Goal: Communication & Community: Share content

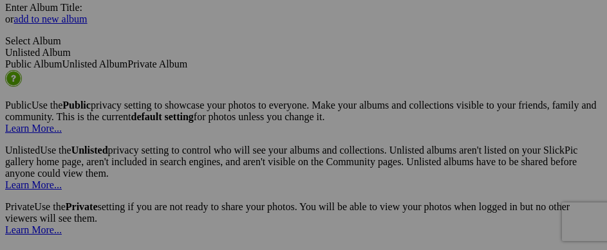
scroll to position [3347, 0]
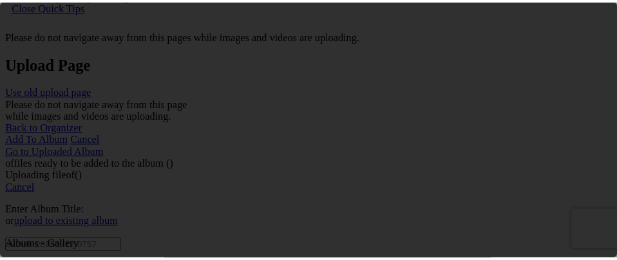
scroll to position [0, 0]
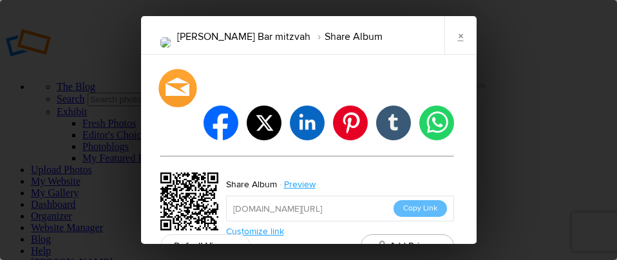
click at [174, 89] on div at bounding box center [177, 88] width 38 height 38
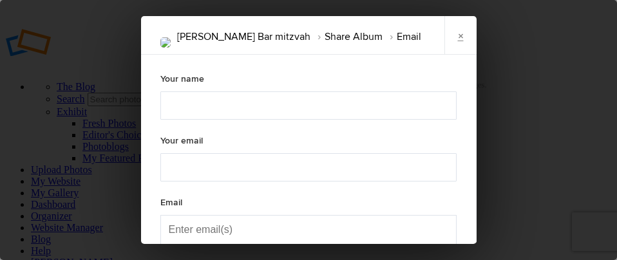
type textarea "Check out "[PERSON_NAME] Bar mitzvah" album!"
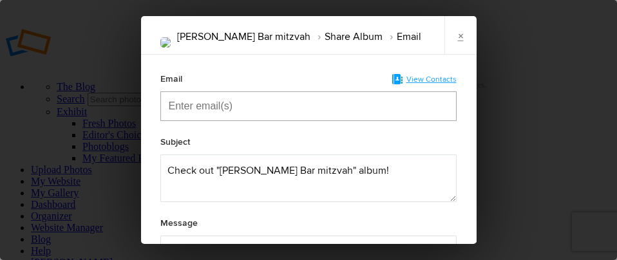
click at [181, 112] on input "Enter email(s)" at bounding box center [233, 106] width 129 height 28
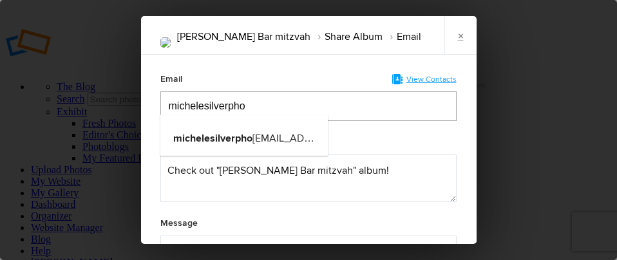
type input "michelesilverpho"
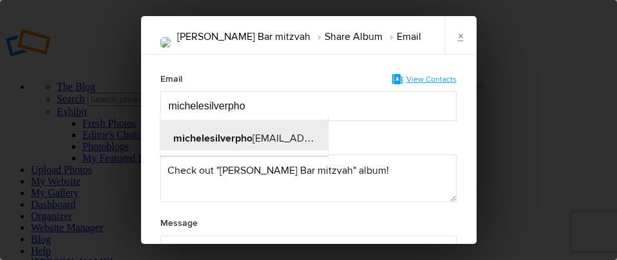
click at [273, 133] on span "michelesilverpho tography@gmail.com" at bounding box center [294, 138] width 243 height 13
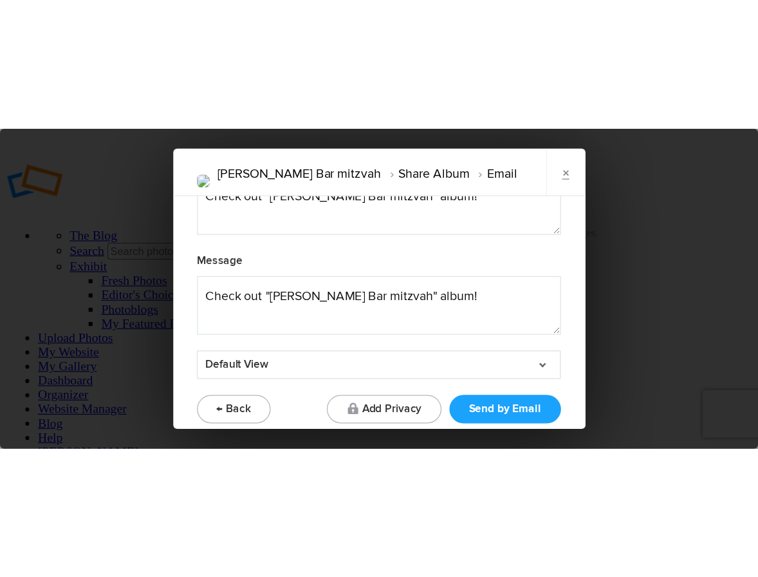
scroll to position [153, 0]
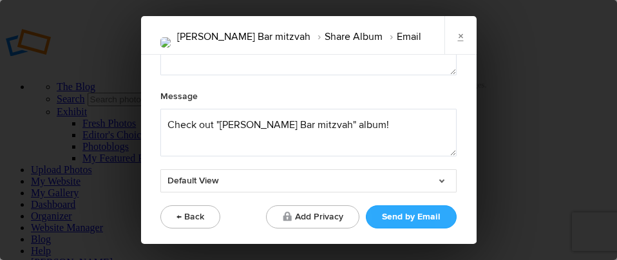
click at [404, 214] on button "Send by Email" at bounding box center [411, 216] width 91 height 23
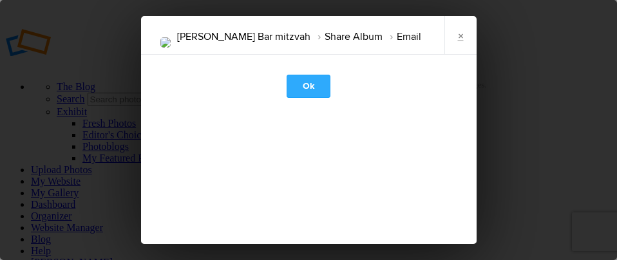
click at [303, 89] on link "Ok" at bounding box center [308, 86] width 44 height 23
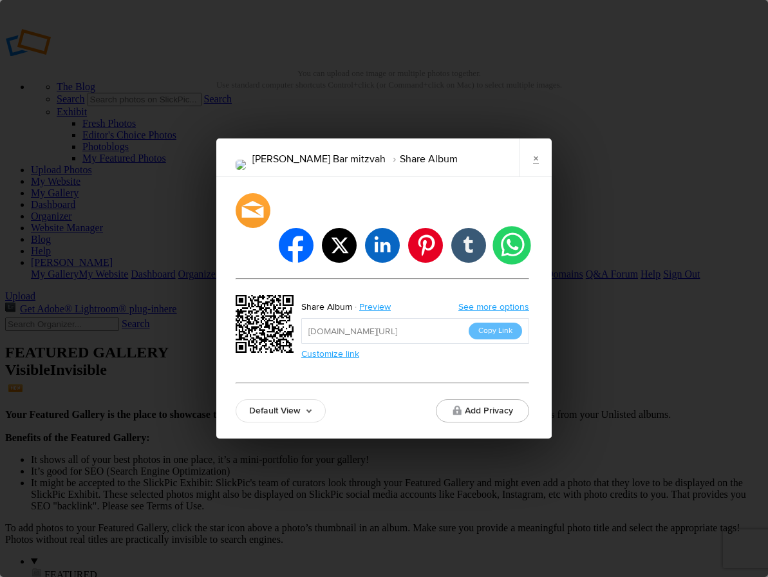
click at [505, 231] on li "whatsapp" at bounding box center [511, 245] width 38 height 38
click at [442, 318] on input "https://slickpic.us/18352977EYGx" at bounding box center [415, 331] width 228 height 26
click at [493, 323] on button "Copy Link" at bounding box center [495, 331] width 53 height 17
click at [202, 126] on div "Menachem Fishbein Bar mitzvah Share Album × facebook twitter linkedin pinterest…" at bounding box center [384, 288] width 768 height 577
click at [250, 228] on div at bounding box center [253, 210] width 38 height 38
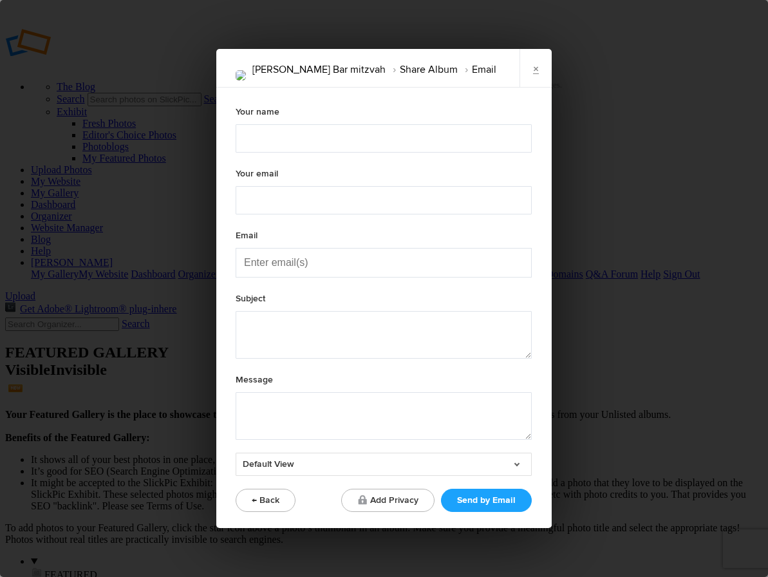
type textarea "Check out "[PERSON_NAME] Bar mitzvah" album!"
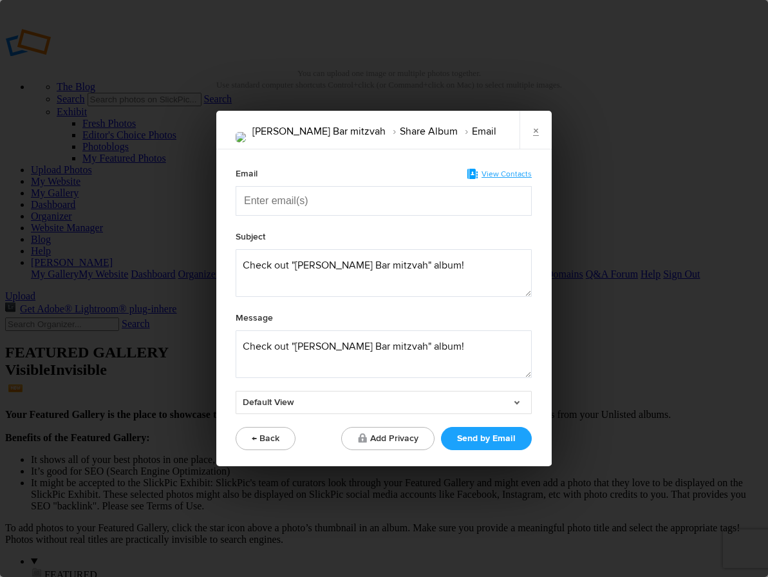
click at [278, 207] on input "Enter email(s)" at bounding box center [308, 201] width 129 height 28
type input "[PERSON_NAME]"
click at [331, 236] on span "michele silverphotography@gmail.com" at bounding box center [376, 233] width 245 height 13
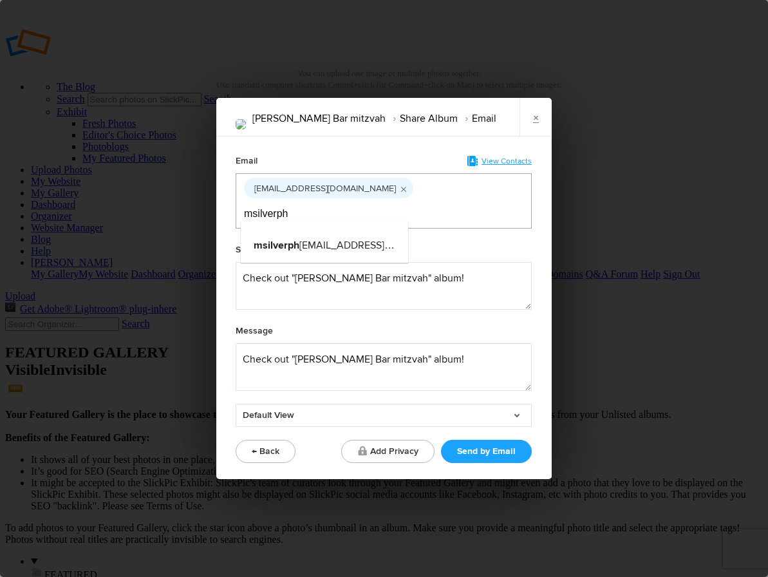
type input "msilverph"
click at [346, 239] on span "msilverph oto@gmail.com" at bounding box center [359, 245] width 210 height 13
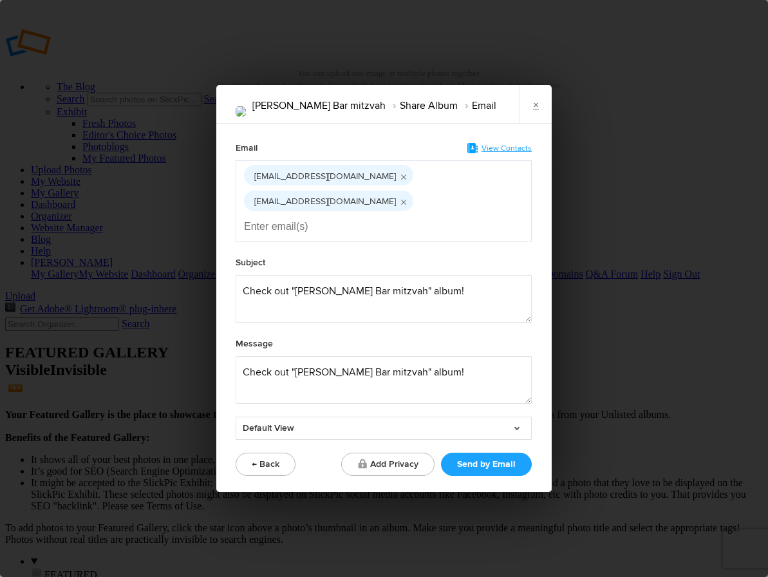
click at [446, 416] on link "Default View" at bounding box center [384, 427] width 296 height 23
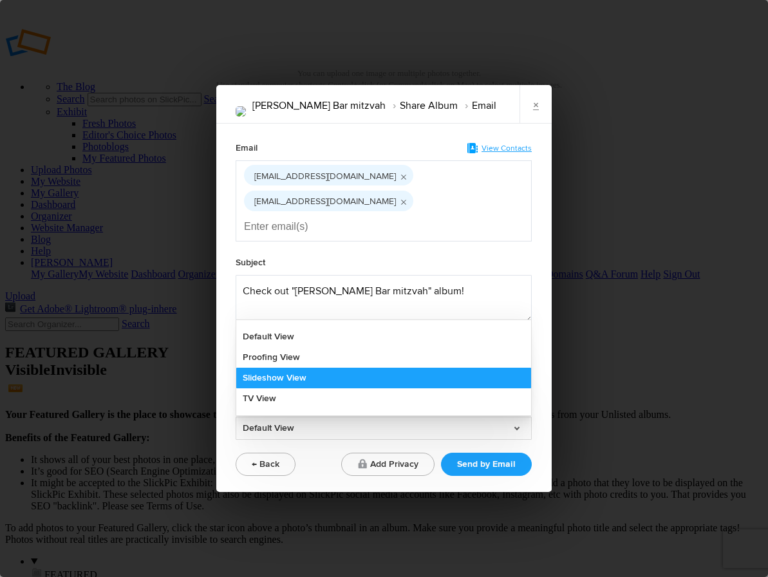
click at [425, 368] on link "Slideshow View" at bounding box center [383, 378] width 295 height 21
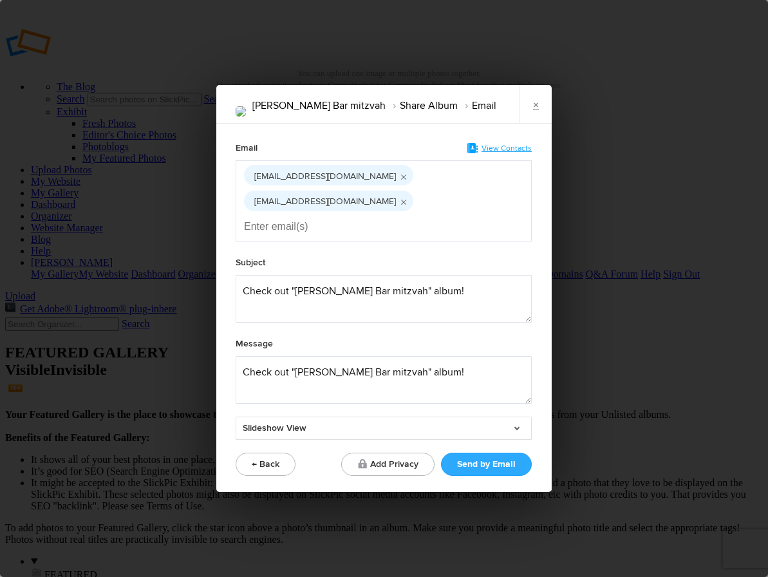
click at [490, 453] on button "Send by Email" at bounding box center [486, 464] width 91 height 23
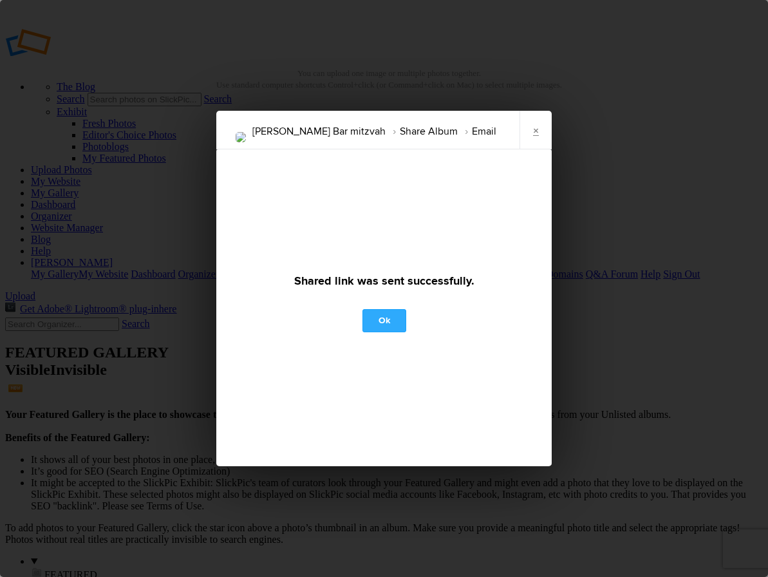
click at [385, 321] on link "Ok" at bounding box center [384, 320] width 44 height 23
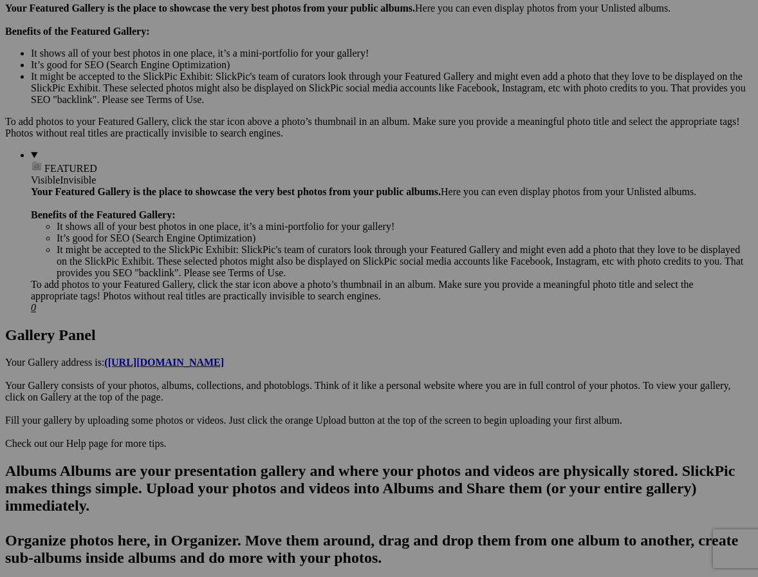
scroll to position [322, 0]
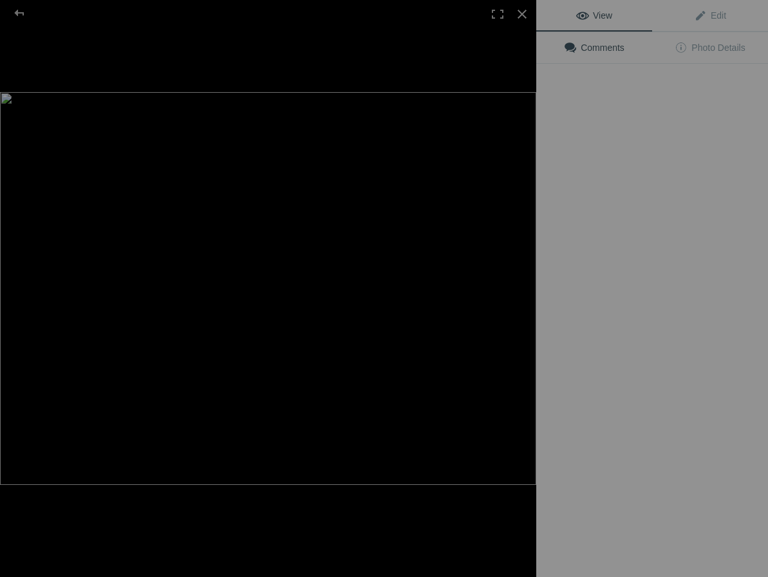
click at [496, 222] on img at bounding box center [268, 288] width 536 height 393
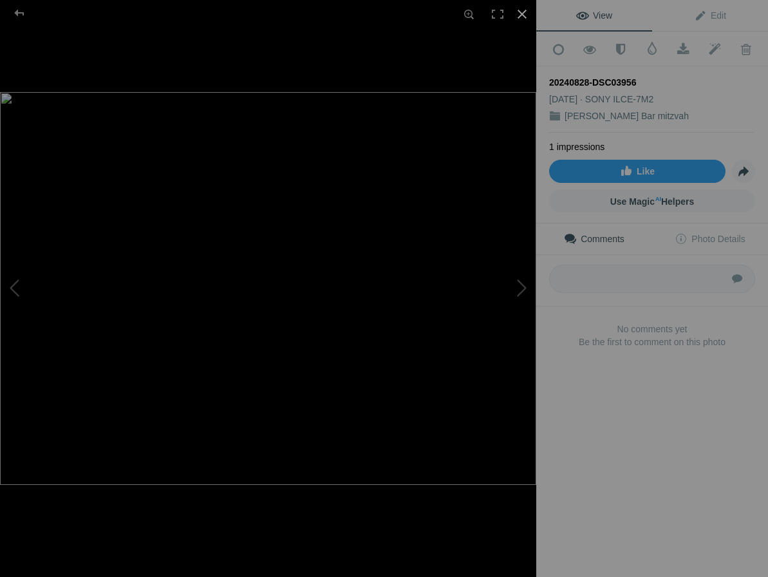
click at [519, 18] on div at bounding box center [522, 14] width 28 height 28
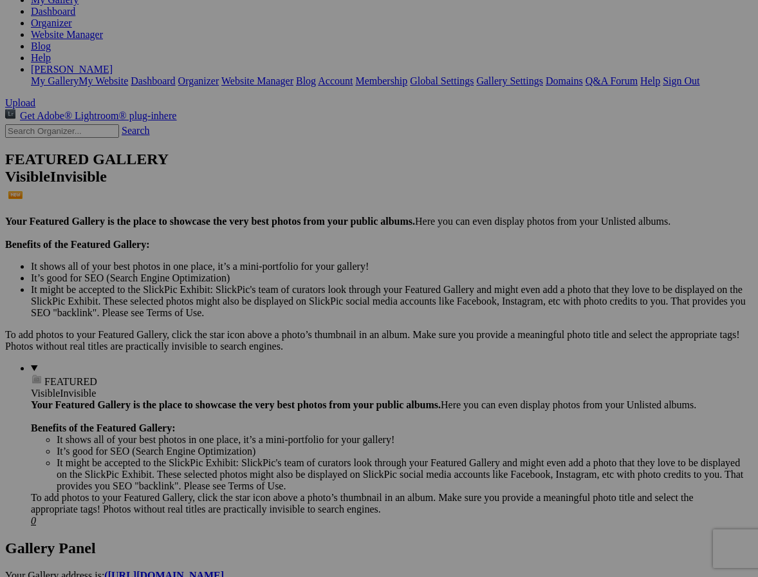
scroll to position [451, 0]
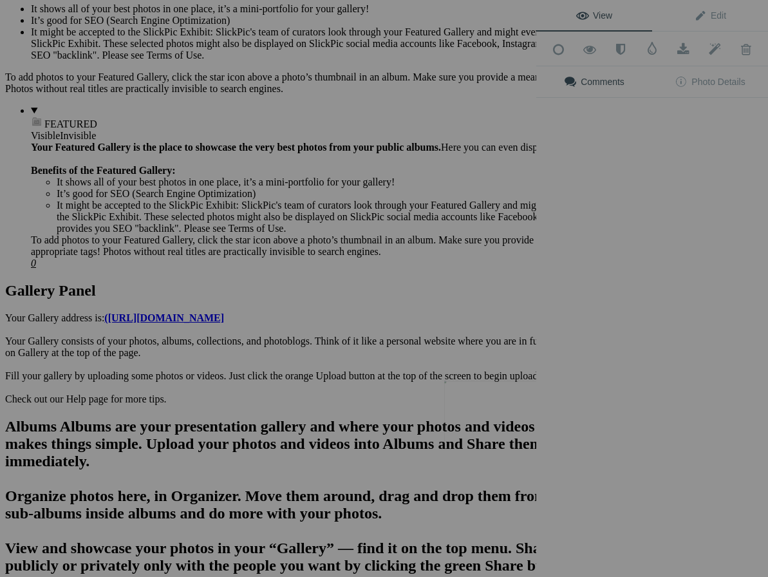
click at [490, 406] on img at bounding box center [492, 414] width 97 height 69
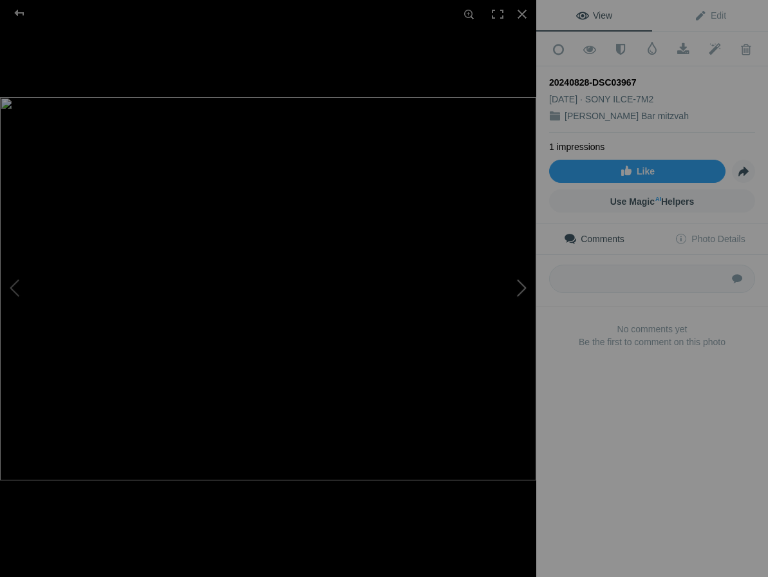
click at [525, 284] on button at bounding box center [488, 289] width 97 height 208
click at [520, 10] on div at bounding box center [522, 14] width 28 height 28
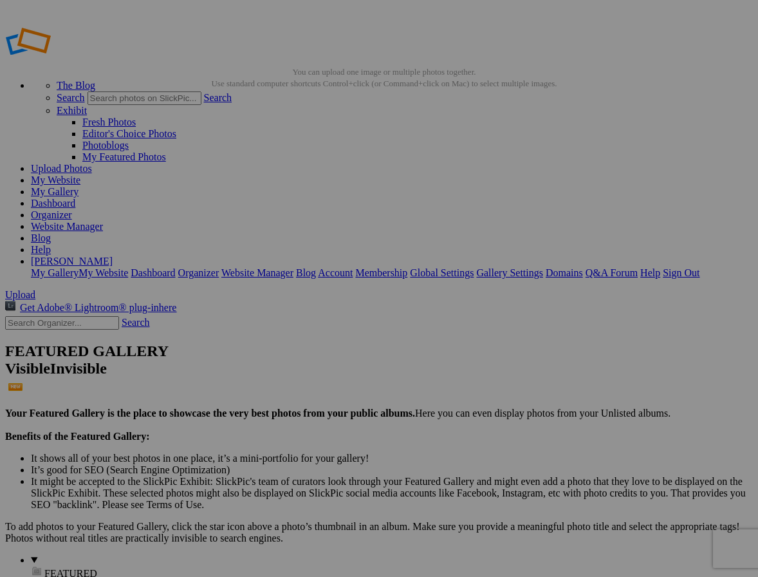
scroll to position [0, 0]
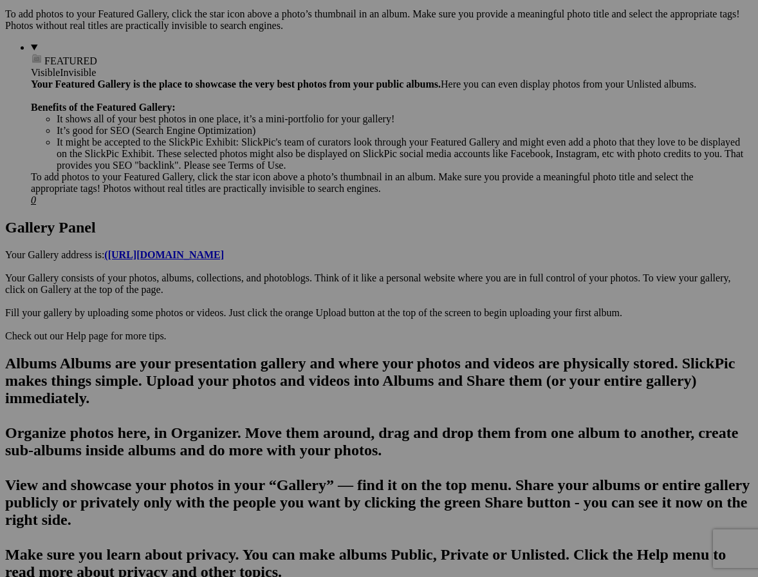
scroll to position [515, 0]
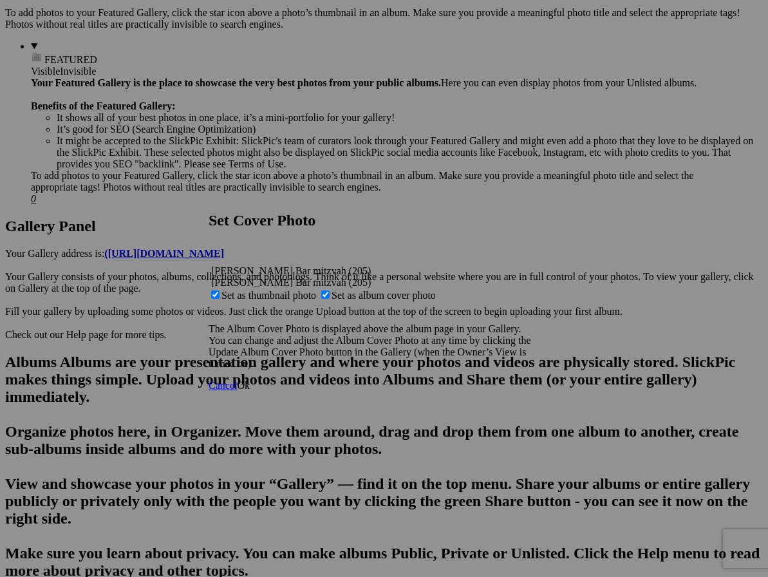
click at [250, 391] on span "Ok" at bounding box center [243, 385] width 13 height 11
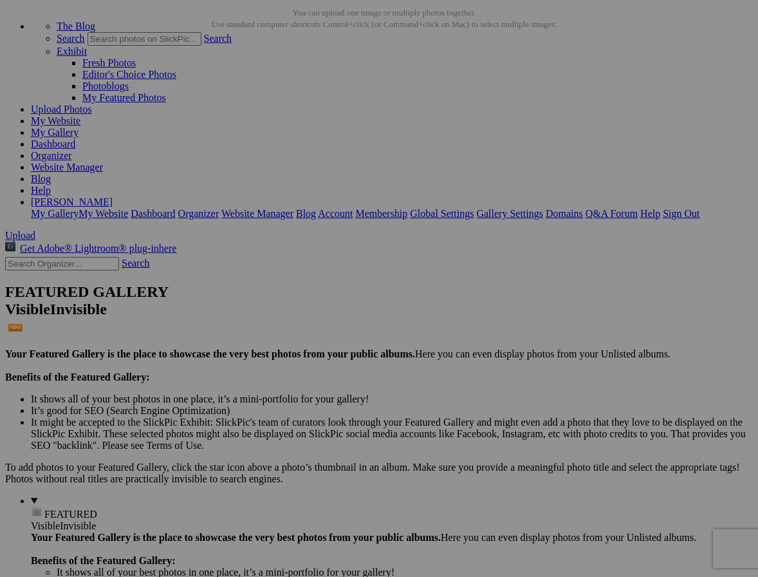
scroll to position [0, 0]
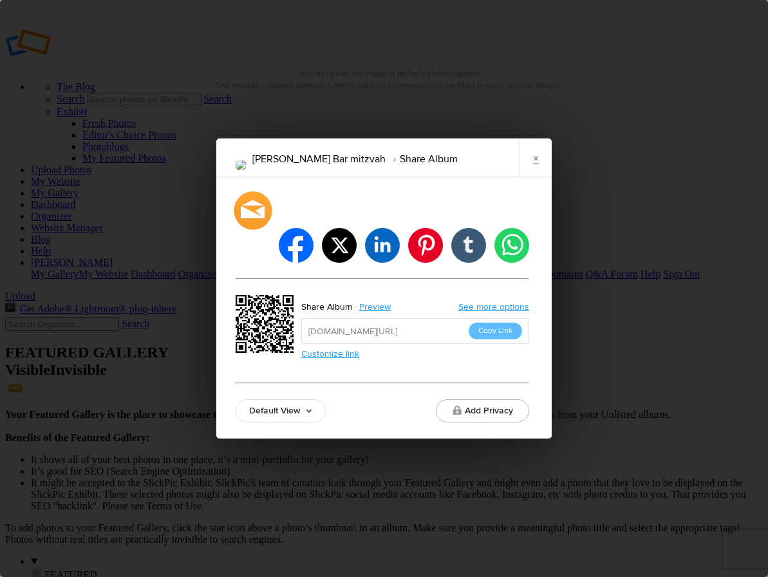
click at [254, 228] on div at bounding box center [253, 210] width 38 height 38
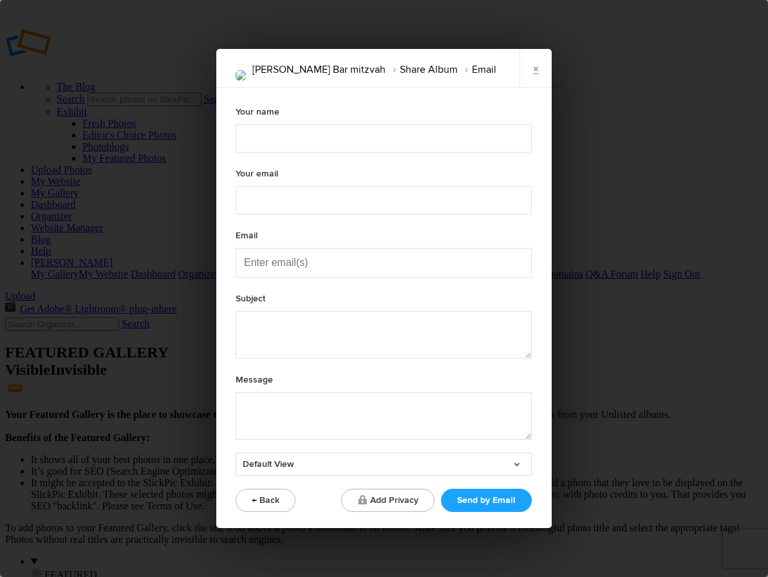
type textarea "Check out "[PERSON_NAME] Bar mitzvah" album!"
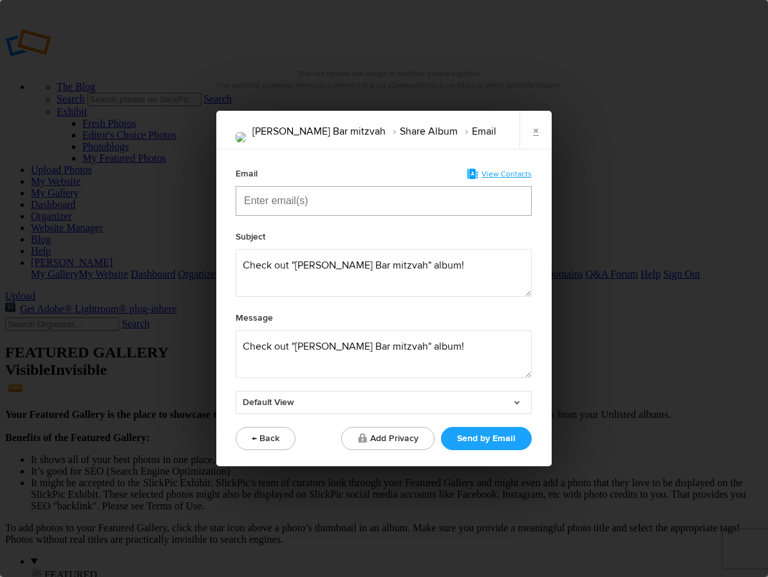
click at [276, 205] on input "Enter email(s)" at bounding box center [308, 201] width 129 height 28
type input "micheles"
click at [346, 234] on span "[PERSON_NAME] [EMAIL_ADDRESS][DOMAIN_NAME]" at bounding box center [357, 233] width 206 height 13
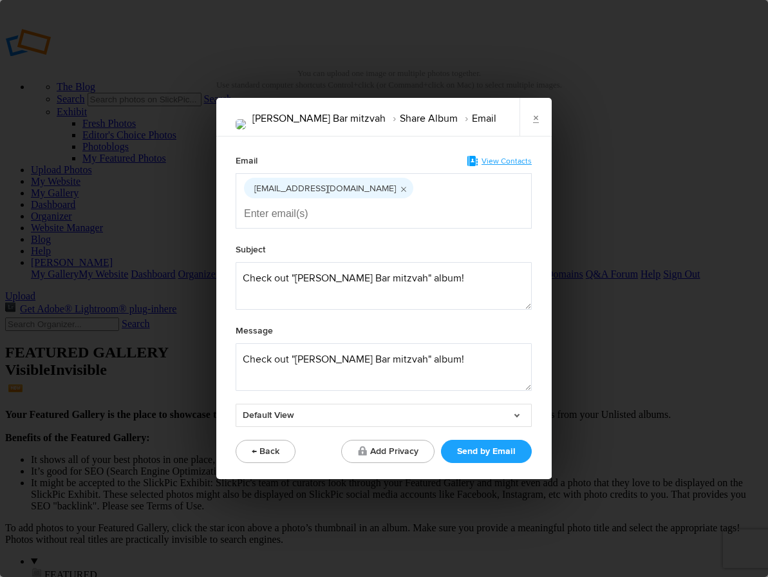
click at [492, 419] on link "Default View" at bounding box center [384, 415] width 296 height 23
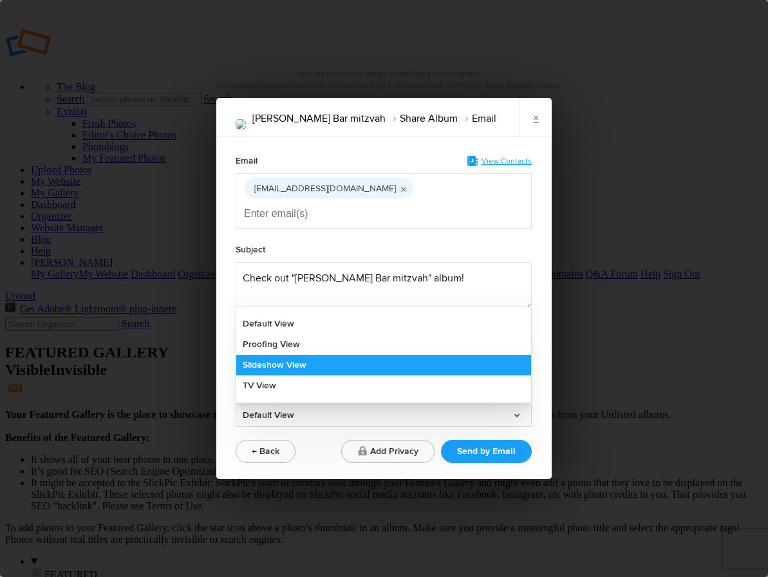
click at [463, 364] on link "Slideshow View" at bounding box center [383, 365] width 295 height 21
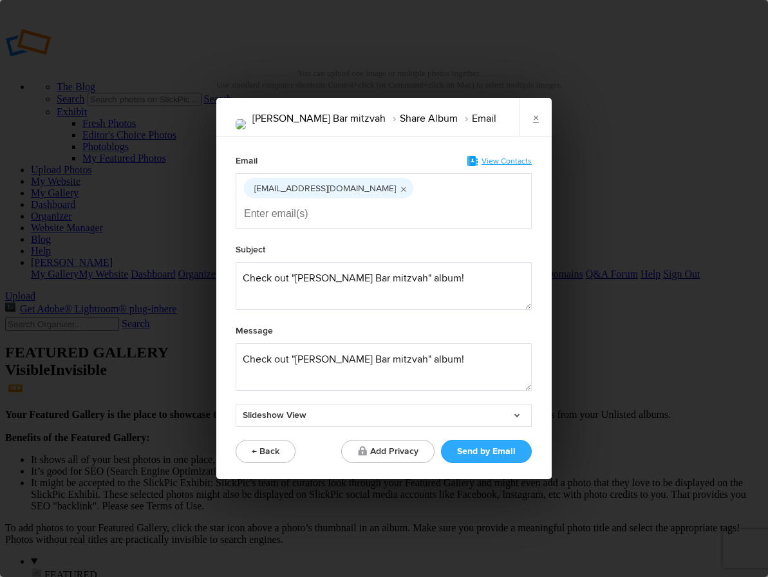
click at [489, 454] on button "Send by Email" at bounding box center [486, 451] width 91 height 23
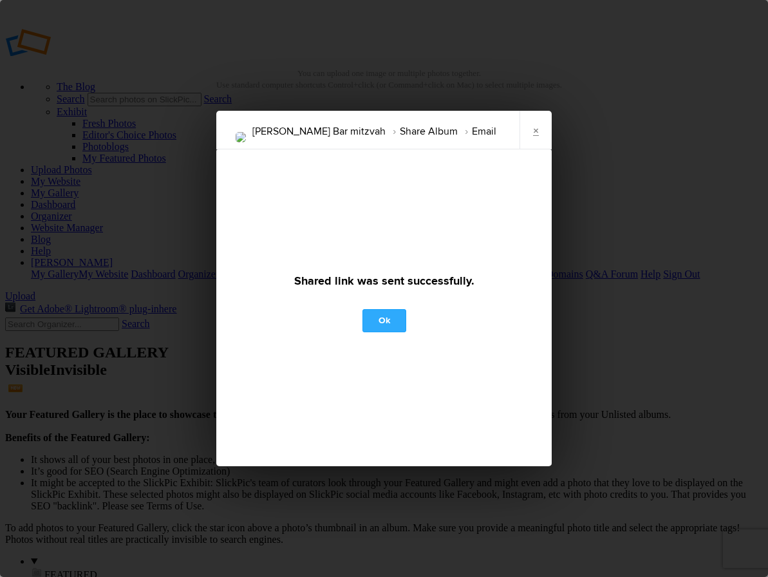
click at [377, 321] on link "Ok" at bounding box center [384, 320] width 44 height 23
